Goal: Navigation & Orientation: Go to known website

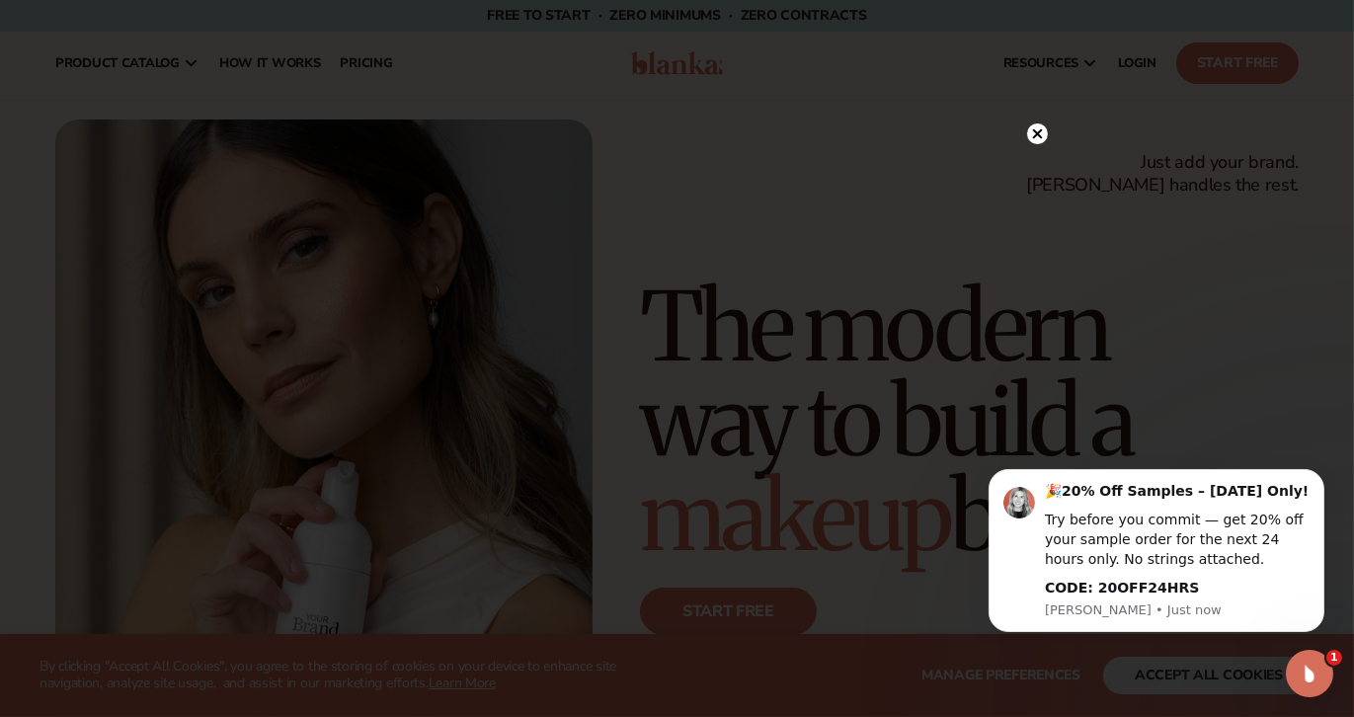
click at [1036, 141] on circle at bounding box center [1037, 133] width 21 height 21
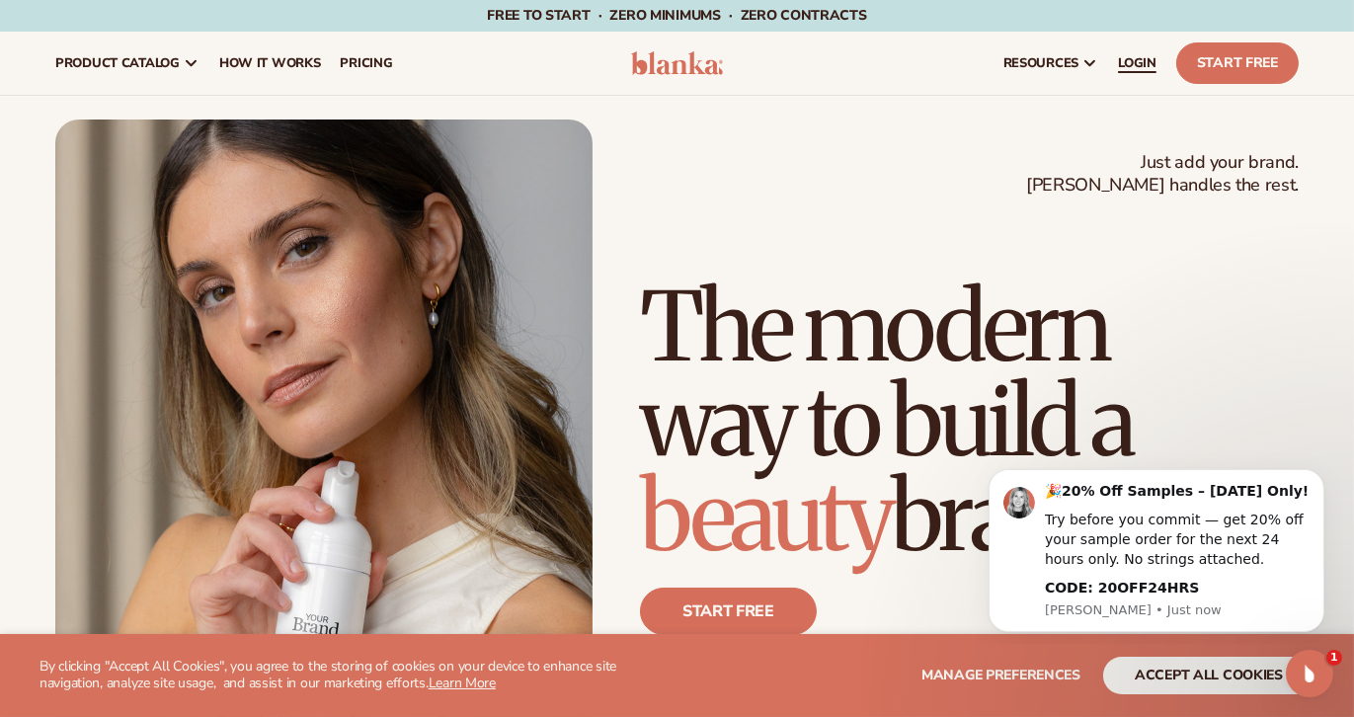
click at [1141, 65] on span "LOGIN" at bounding box center [1137, 63] width 39 height 16
